Goal: Information Seeking & Learning: Compare options

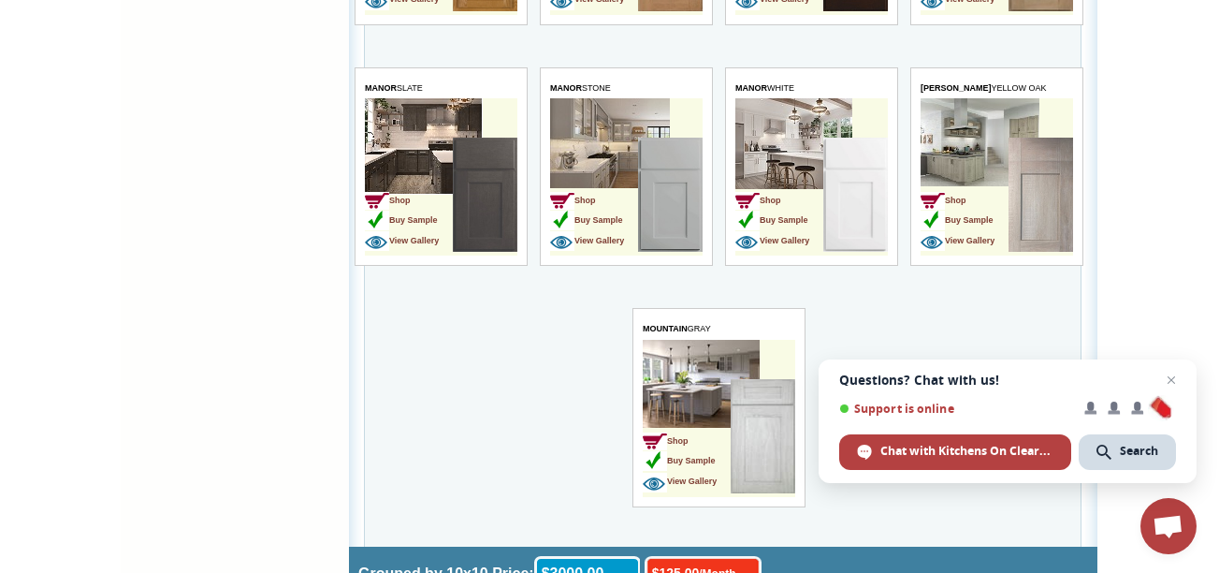
scroll to position [2152, 0]
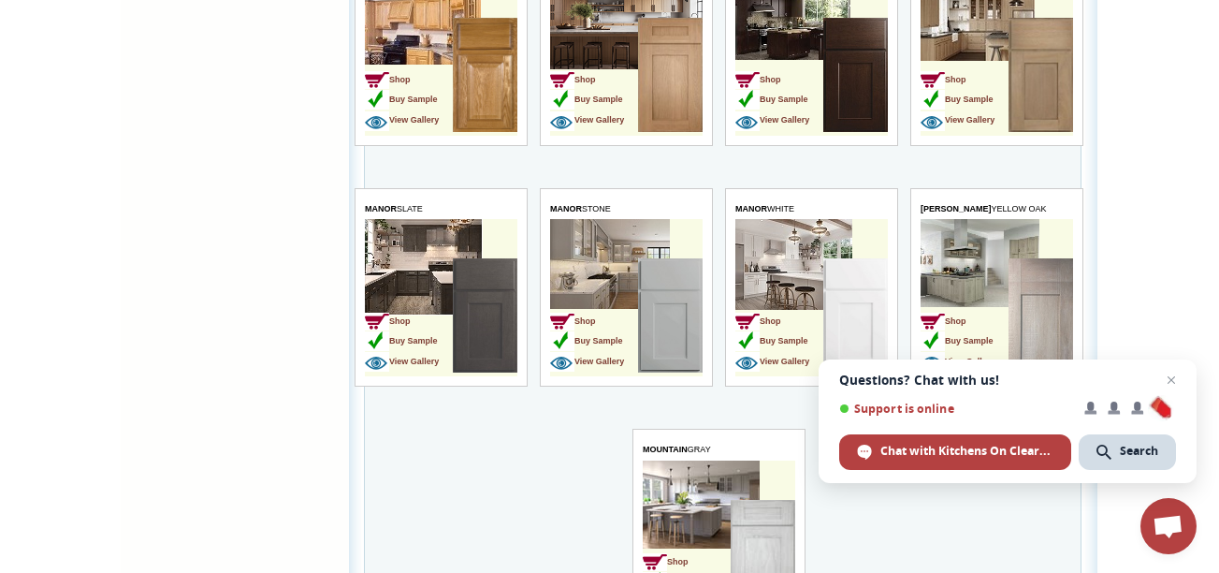
click at [475, 345] on img at bounding box center [485, 315] width 65 height 114
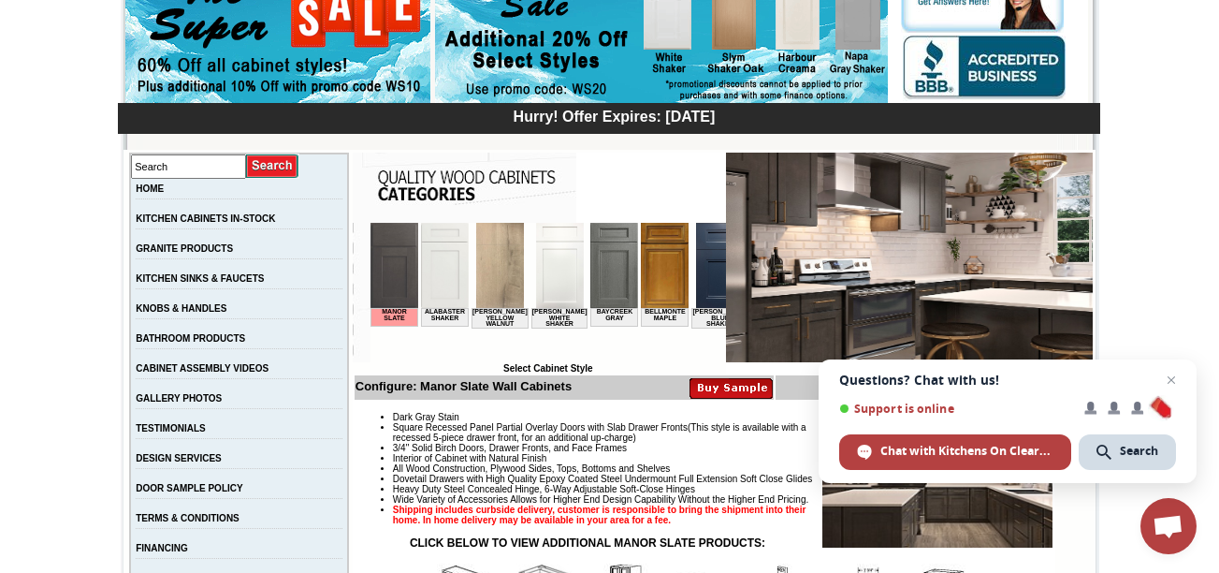
scroll to position [187, 0]
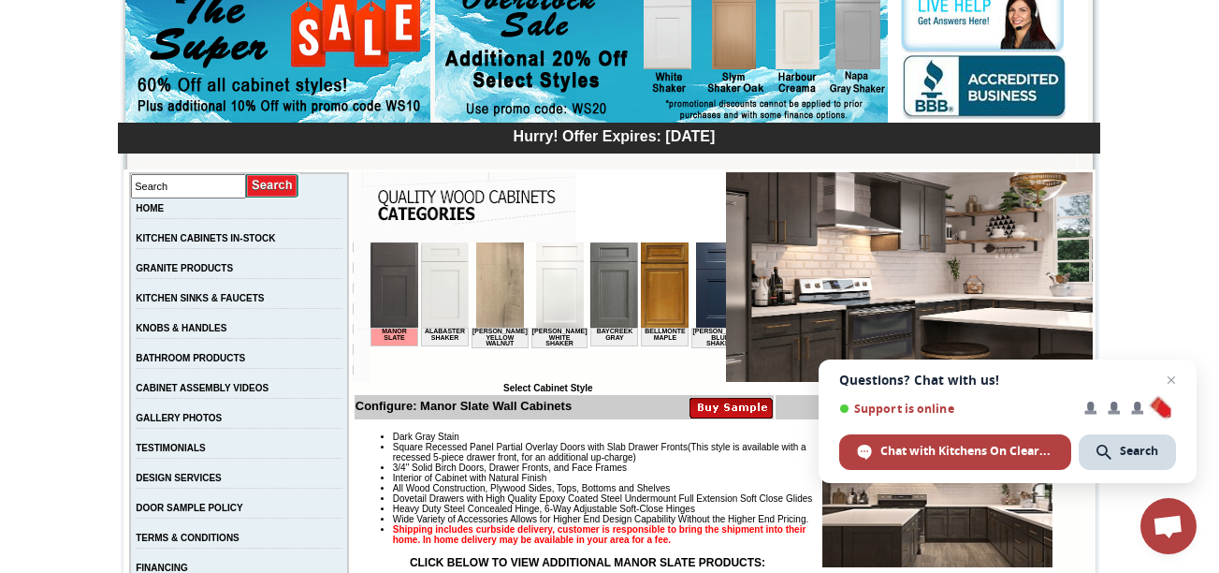
click at [695, 312] on img at bounding box center [719, 284] width 48 height 85
click at [705, 312] on img at bounding box center [719, 284] width 48 height 85
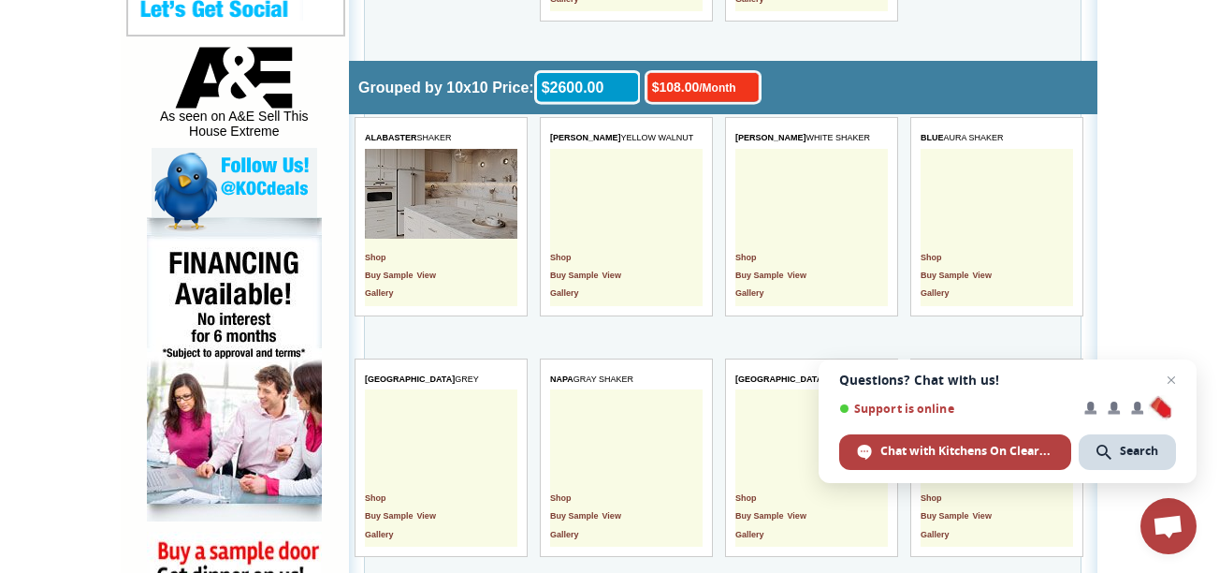
scroll to position [936, 0]
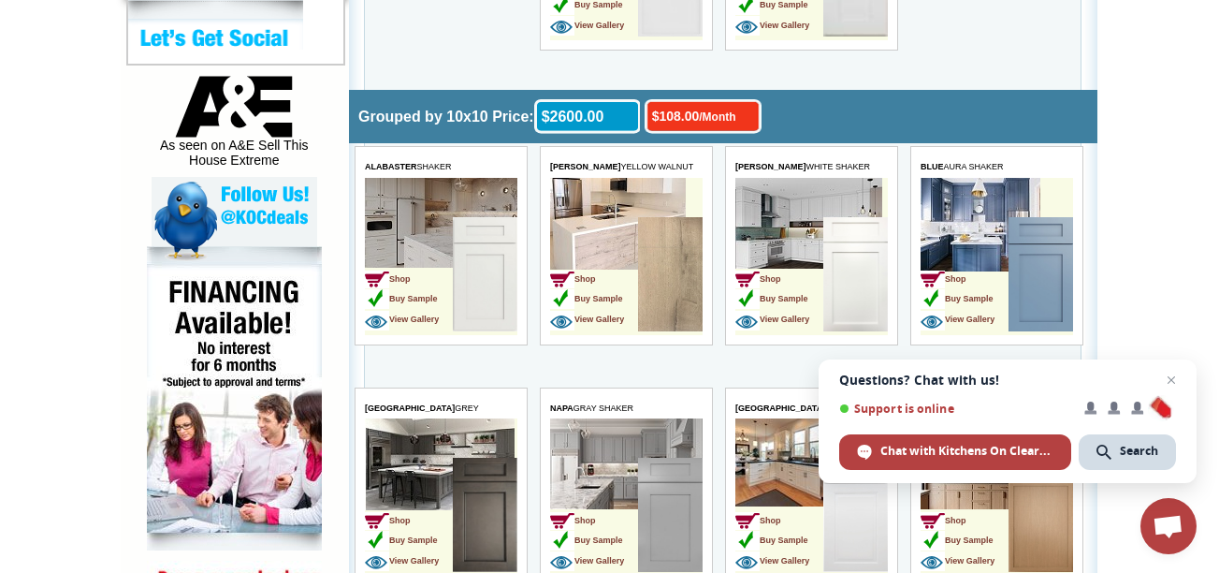
click at [1023, 266] on img at bounding box center [1041, 274] width 65 height 114
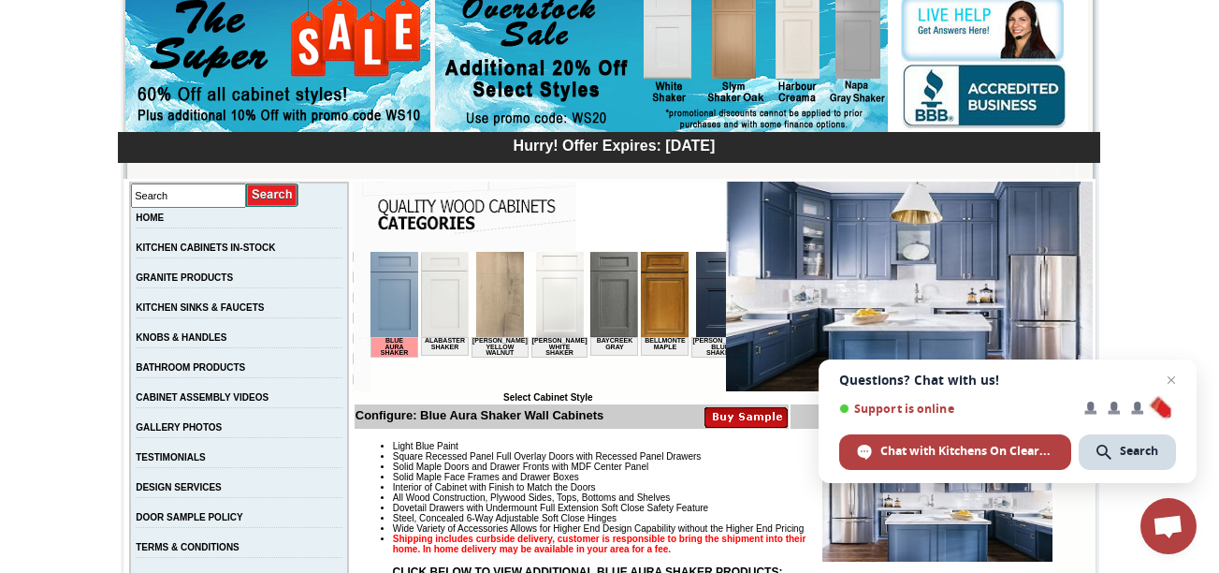
scroll to position [187, 0]
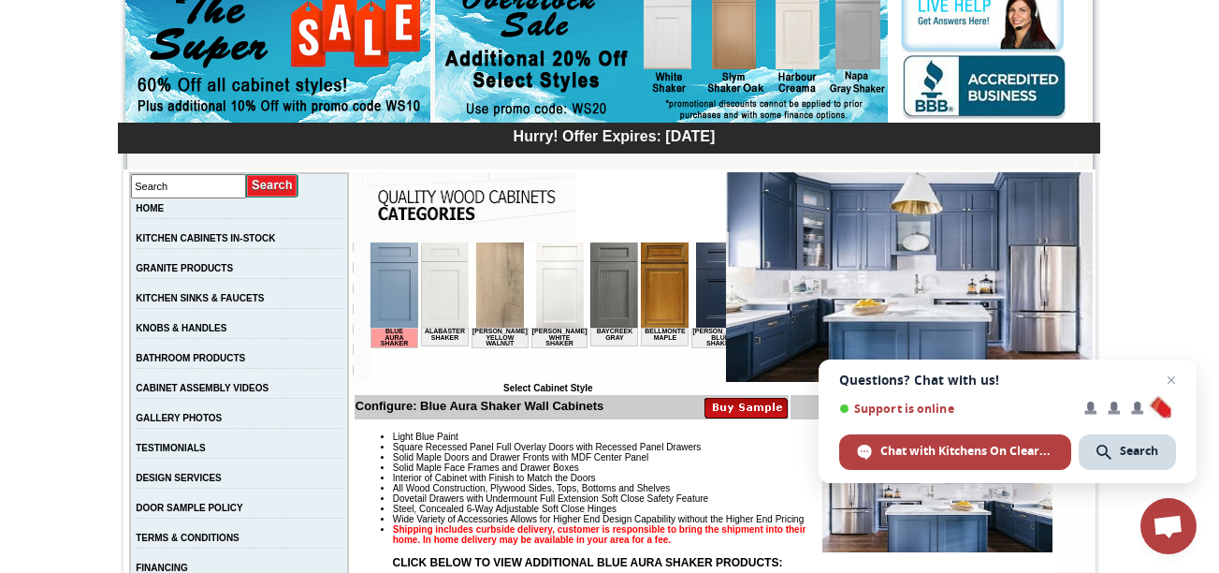
click at [396, 316] on img at bounding box center [394, 284] width 48 height 85
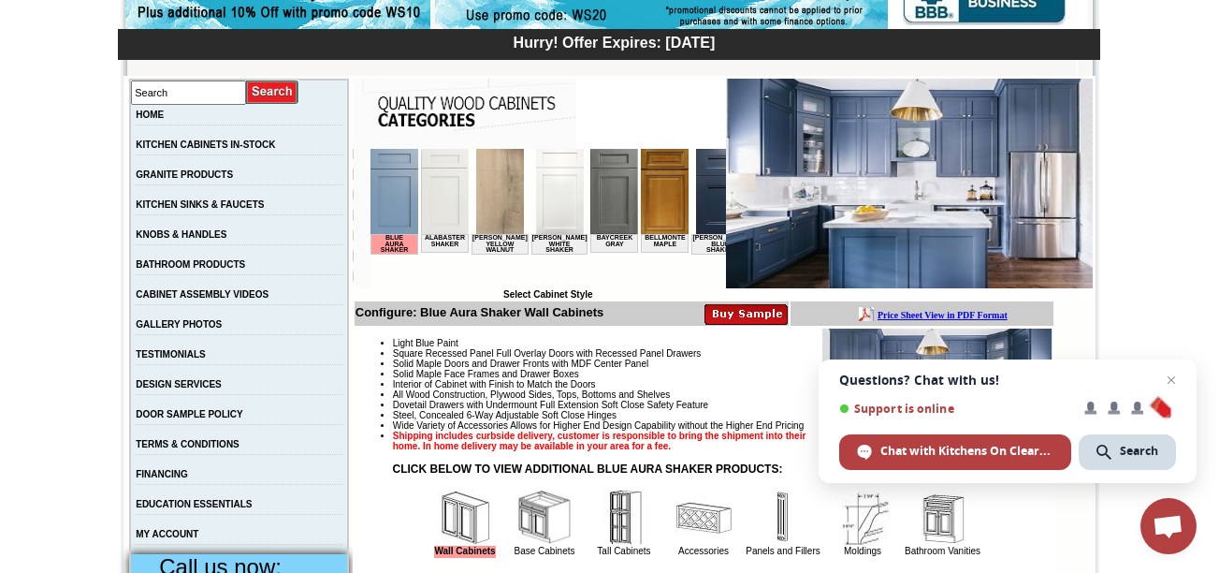
scroll to position [187, 0]
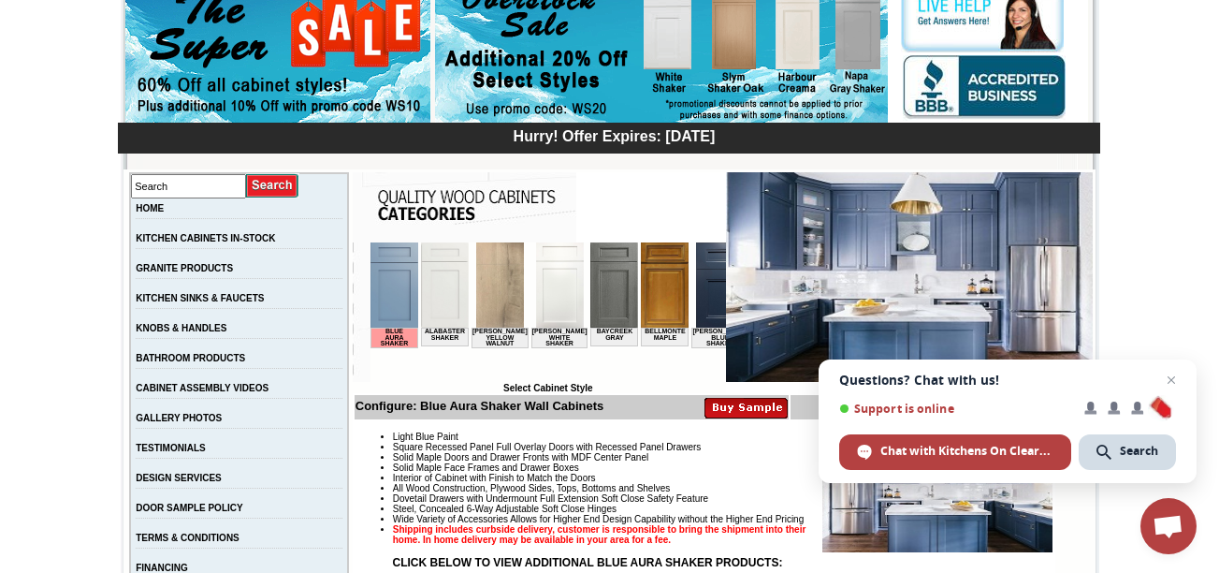
click at [503, 313] on img at bounding box center [499, 284] width 48 height 85
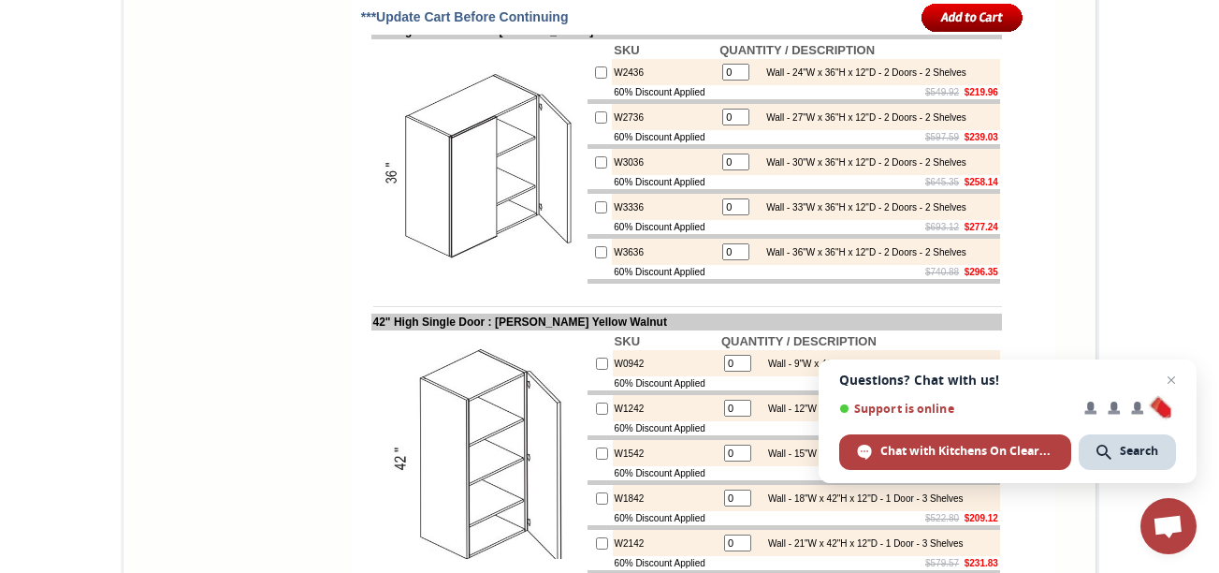
scroll to position [1497, 0]
